Goal: Information Seeking & Learning: Understand process/instructions

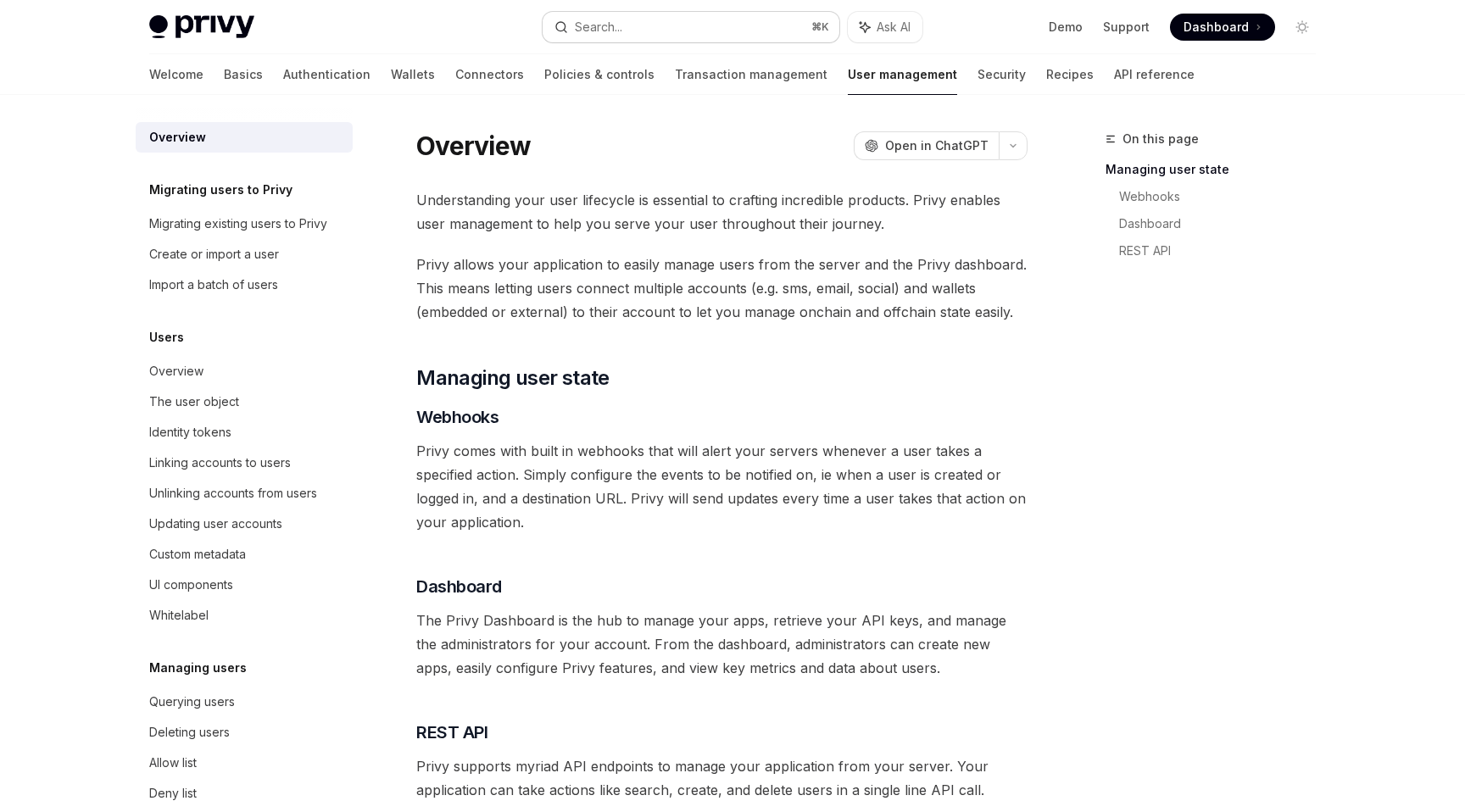
click at [639, 32] on button "Search... ⌘ K" at bounding box center [691, 27] width 297 height 30
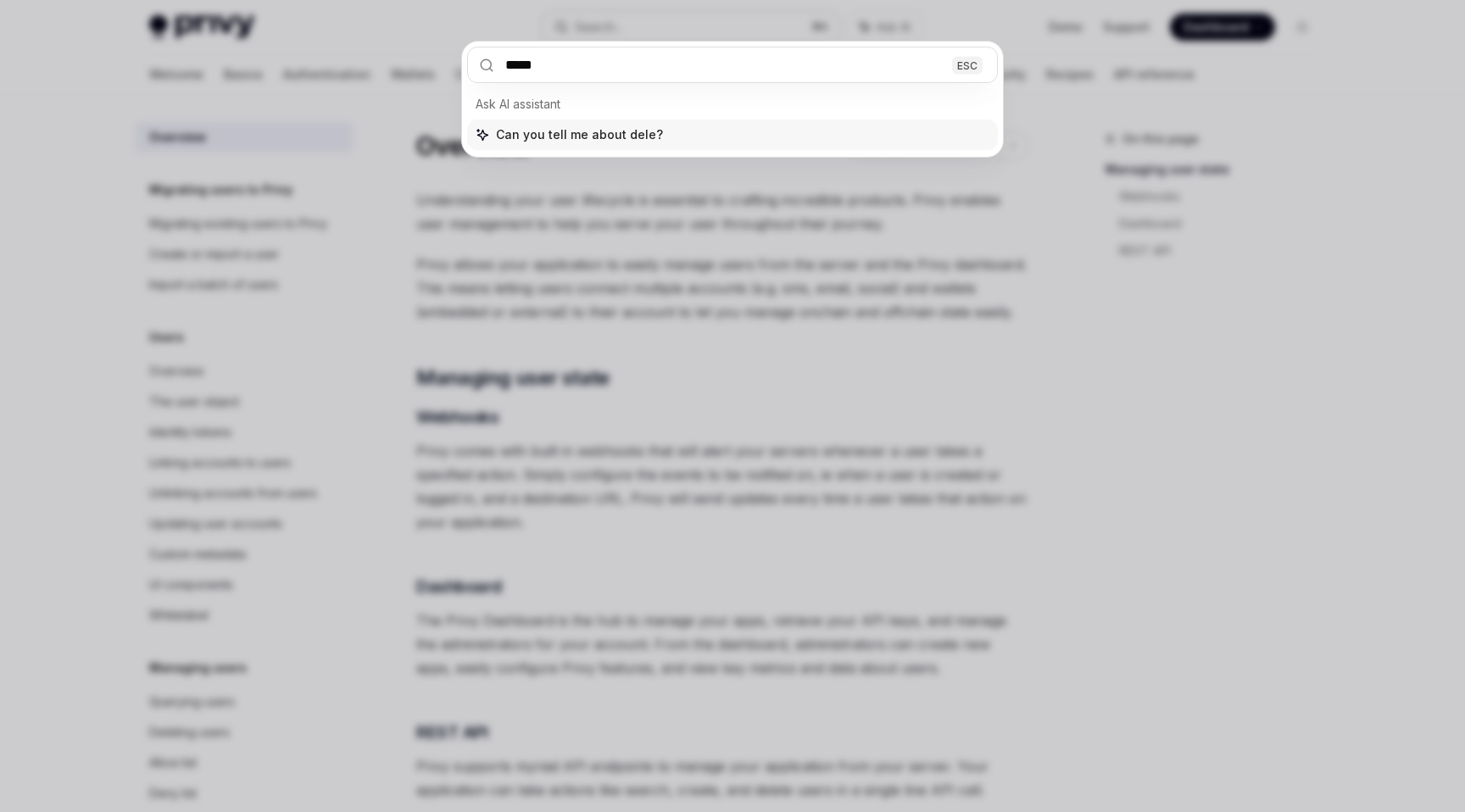
type input "******"
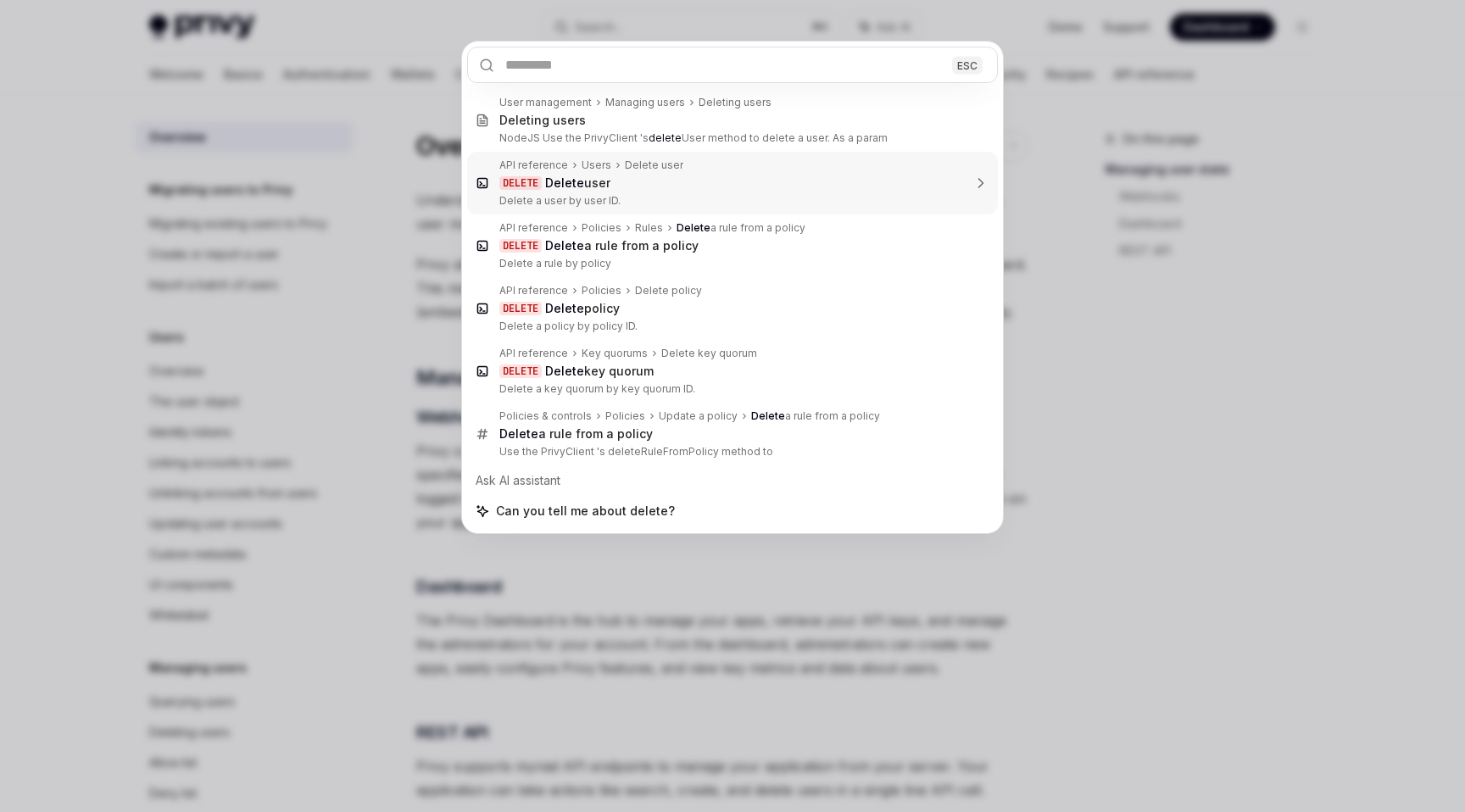
type textarea "*"
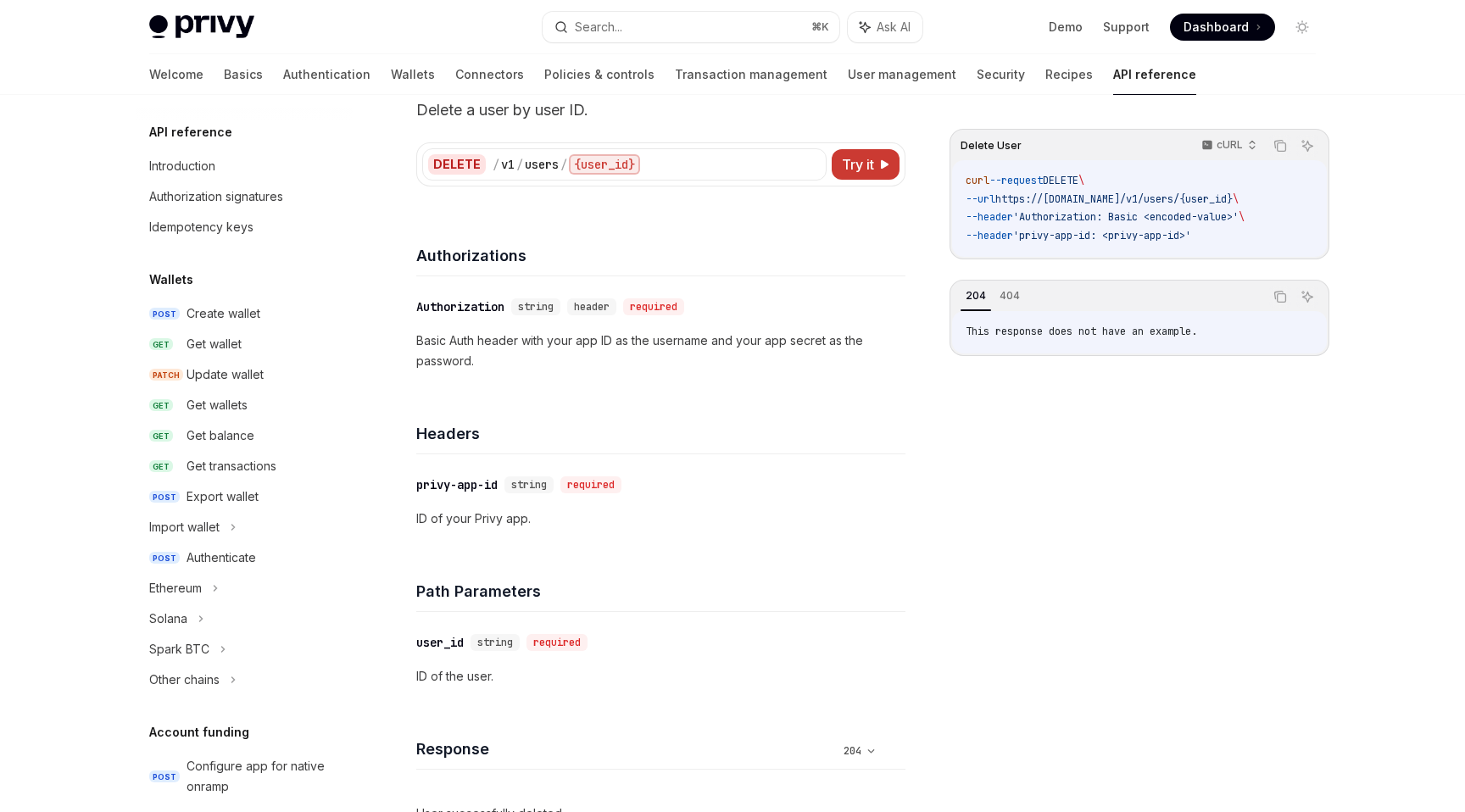
scroll to position [940, 0]
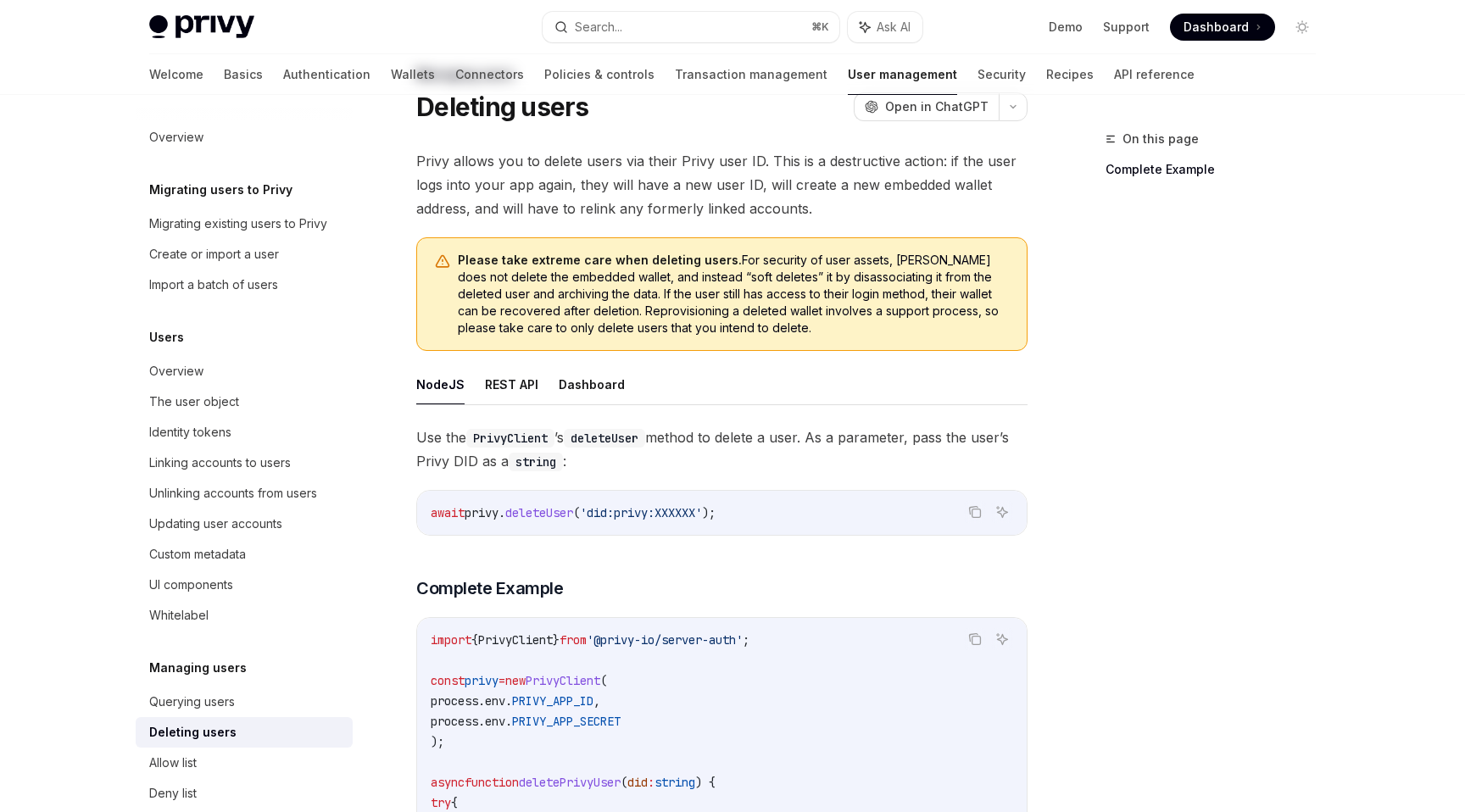
scroll to position [238, 0]
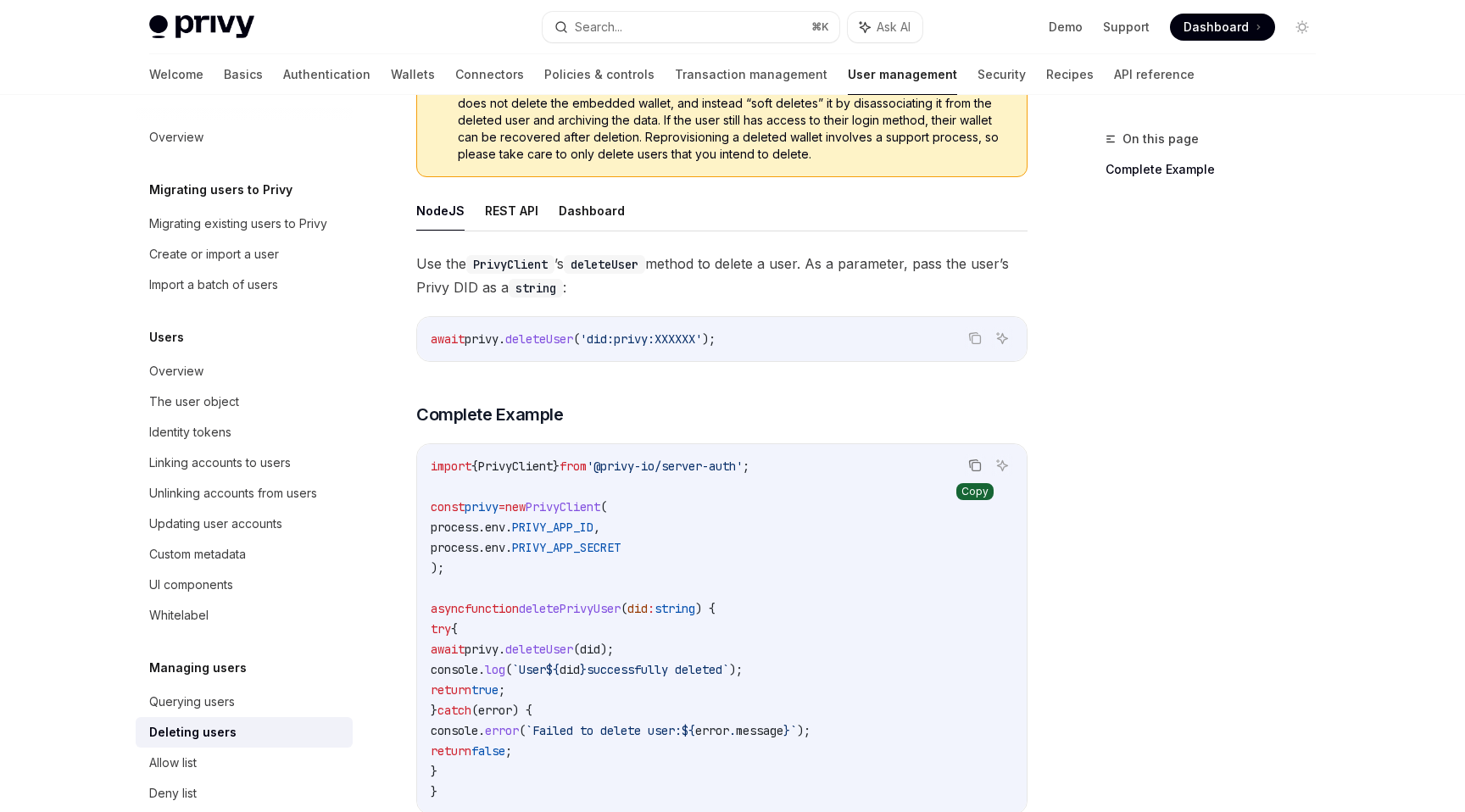
click at [974, 467] on icon "Copy the contents from the code block" at bounding box center [975, 465] width 13 height 13
